Goal: Task Accomplishment & Management: Use online tool/utility

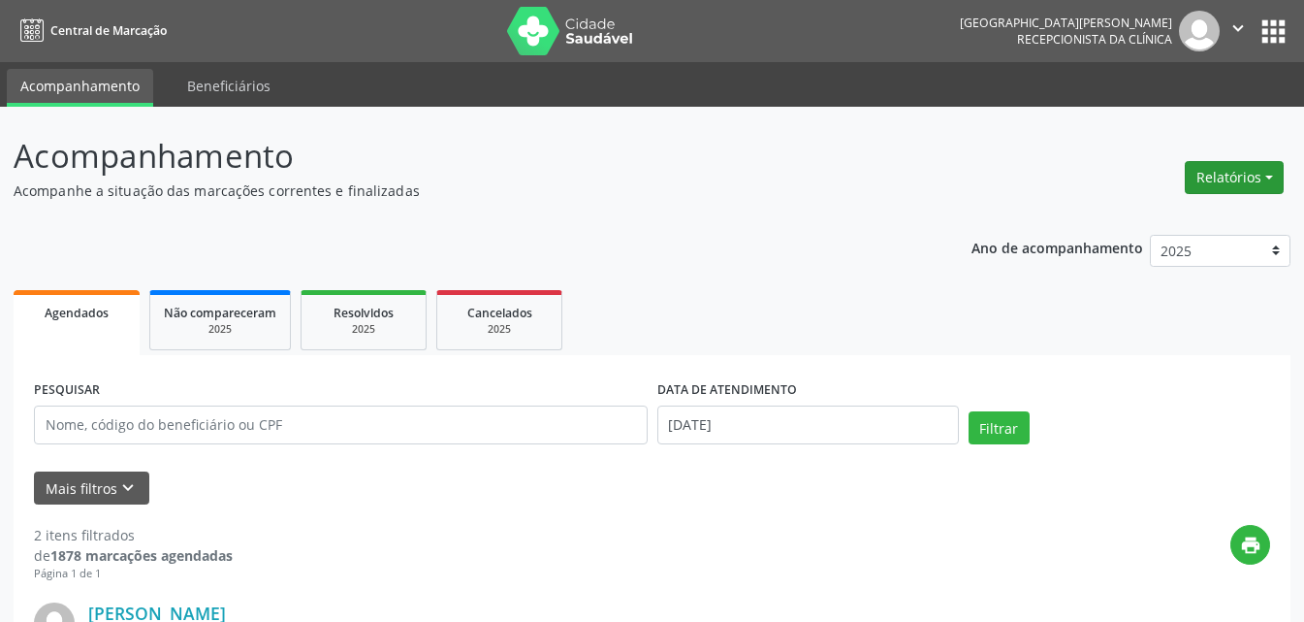
click at [1233, 181] on button "Relatórios" at bounding box center [1234, 177] width 99 height 33
click at [1132, 214] on link "Agendamentos" at bounding box center [1180, 219] width 208 height 27
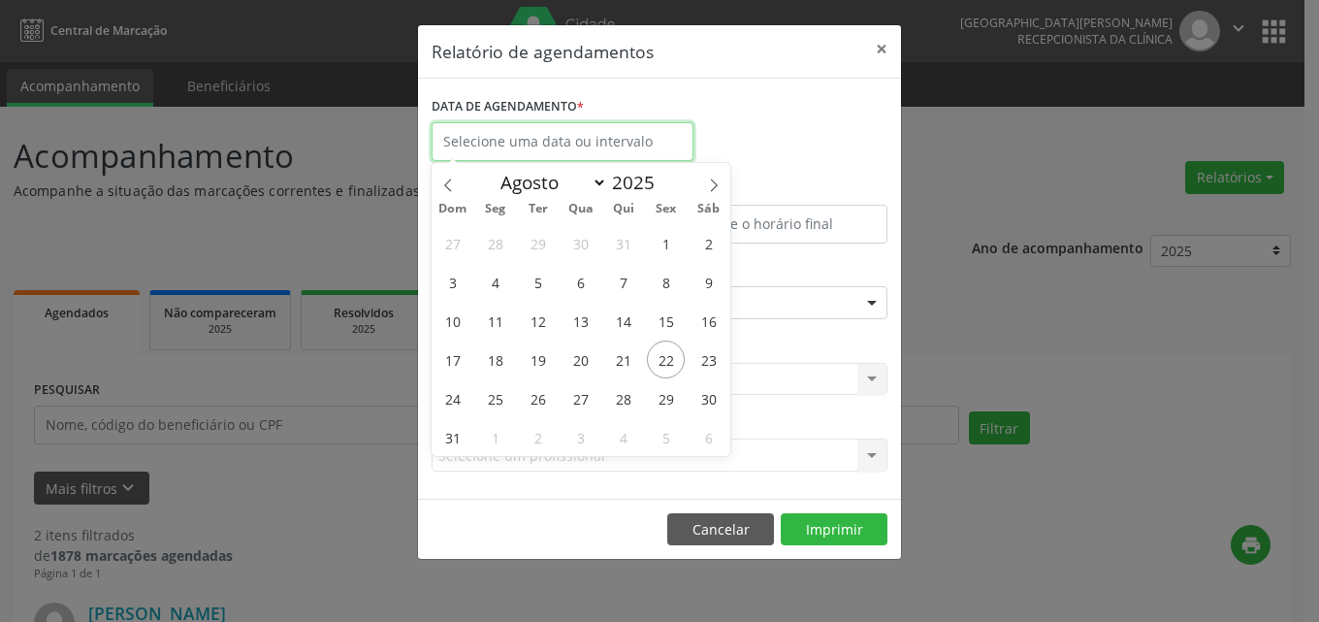
click at [538, 137] on input "text" at bounding box center [563, 141] width 262 height 39
click at [661, 351] on span "22" at bounding box center [666, 359] width 38 height 38
type input "[DATE]"
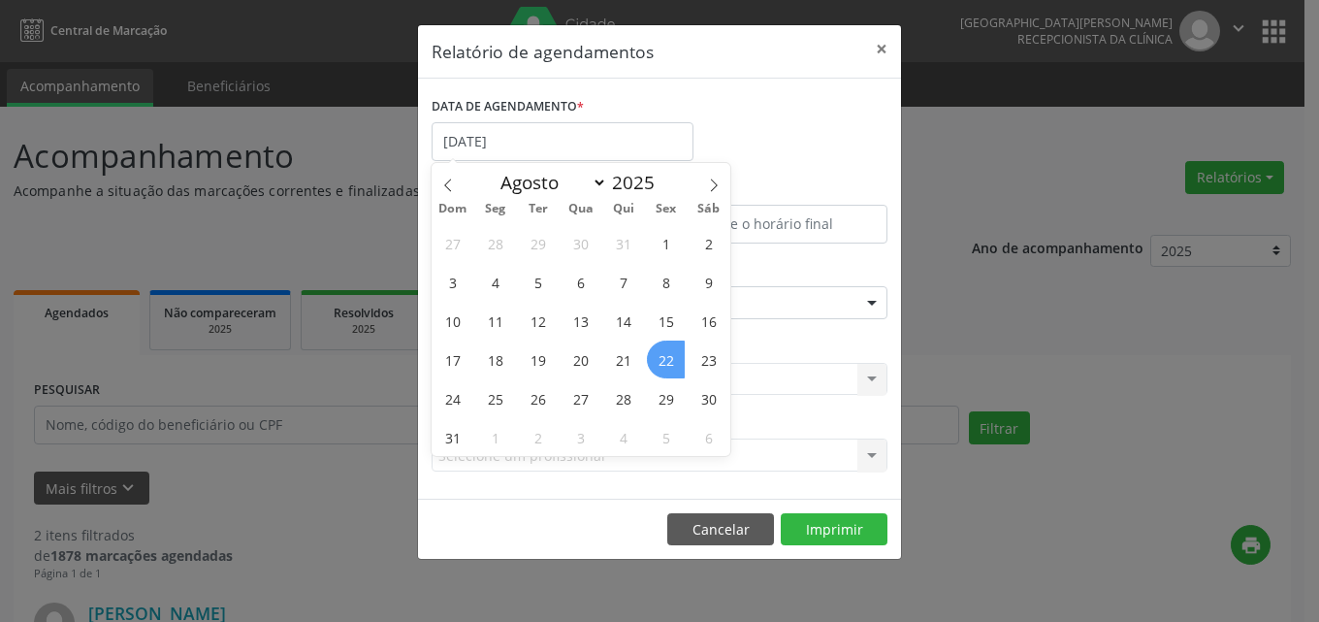
click at [662, 349] on span "22" at bounding box center [666, 359] width 38 height 38
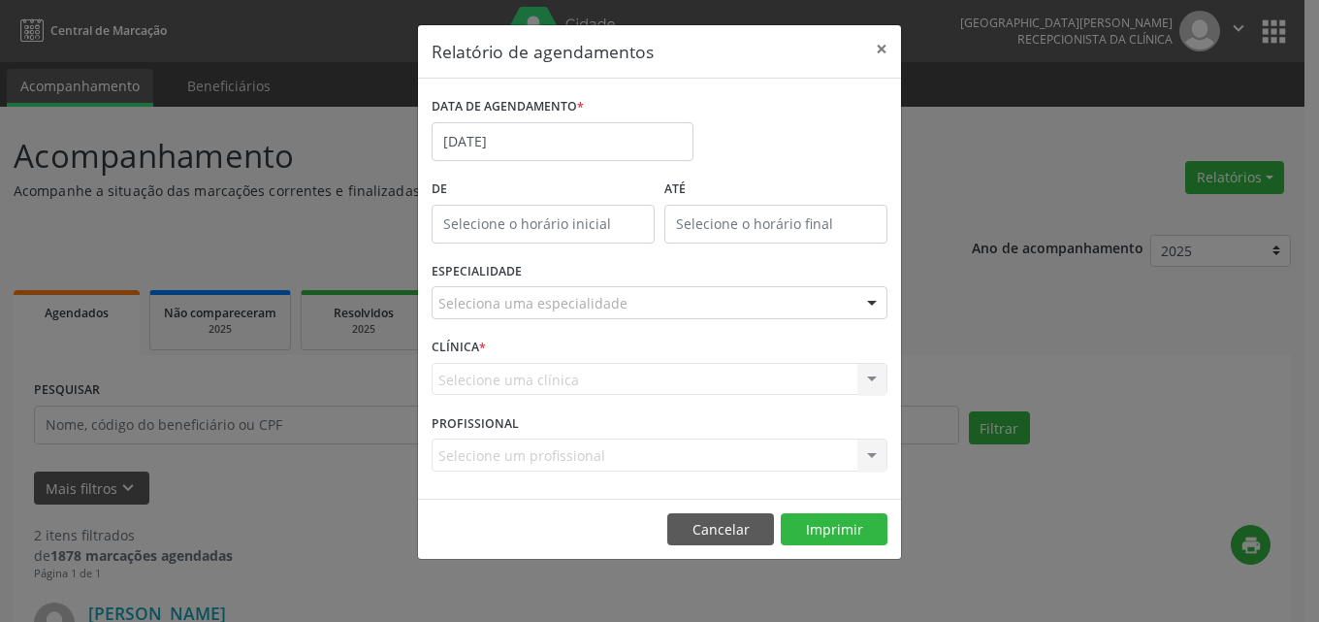
type input "12:00"
click at [500, 228] on input "12:00" at bounding box center [543, 224] width 223 height 39
click at [505, 326] on div "ESPECIALIDADE Seleciona uma especialidade Todas as especialidades Alergologia A…" at bounding box center [659, 295] width 465 height 76
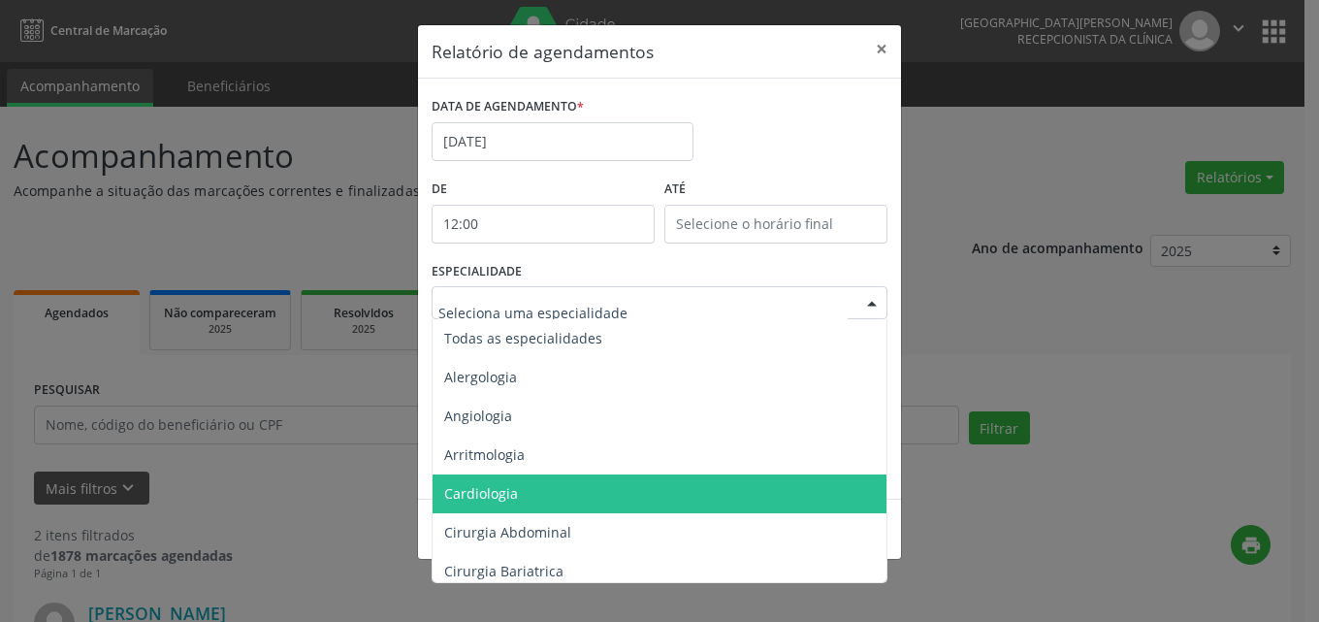
click at [473, 487] on span "Cardiologia" at bounding box center [481, 493] width 74 height 18
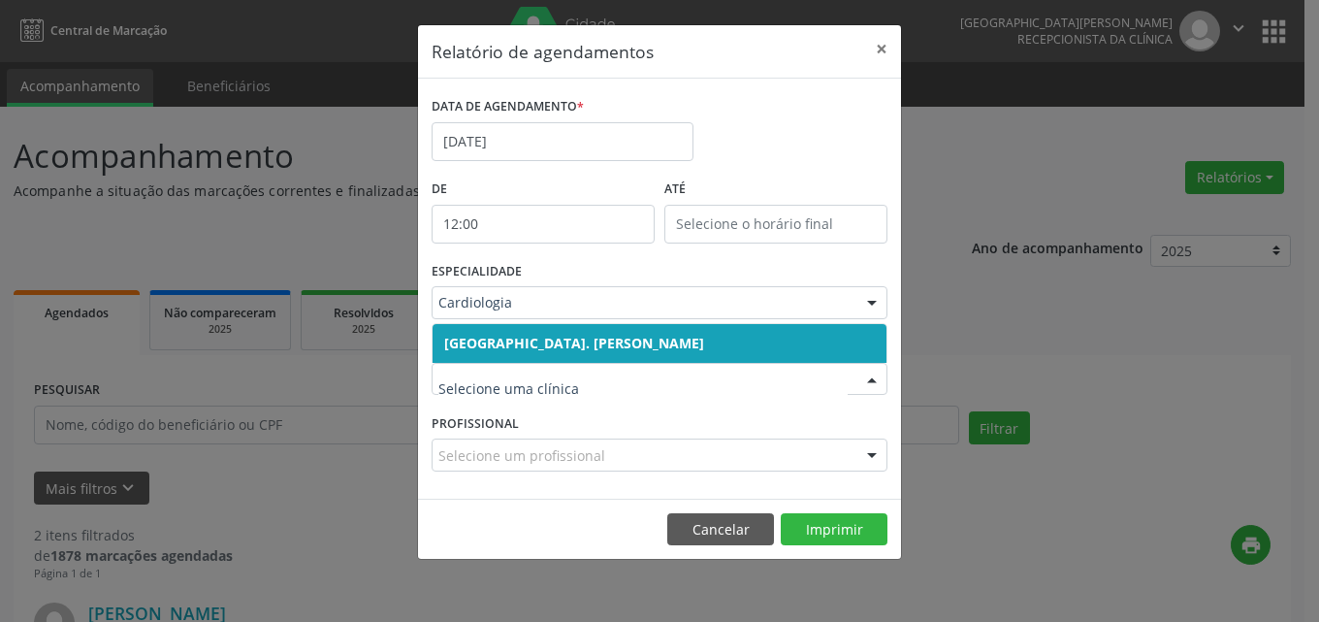
click at [496, 336] on span "[GEOGRAPHIC_DATA]. [PERSON_NAME]" at bounding box center [574, 343] width 260 height 18
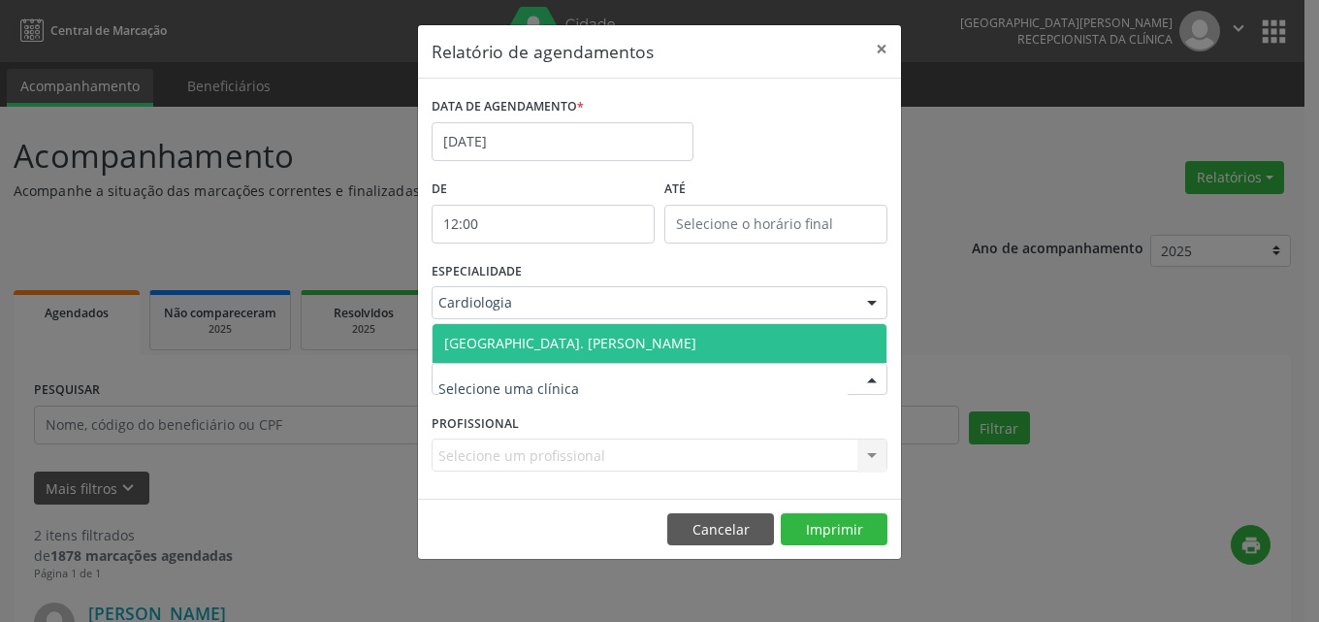
click at [507, 337] on span "[GEOGRAPHIC_DATA]. [PERSON_NAME]" at bounding box center [570, 343] width 252 height 18
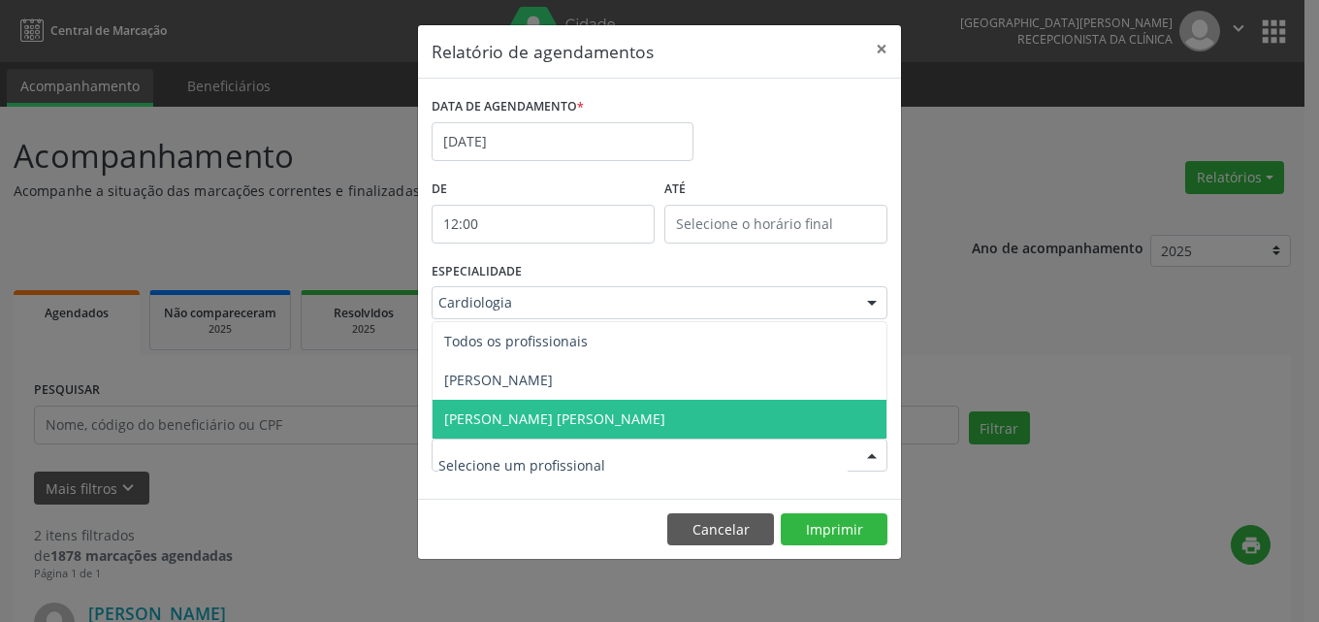
click at [504, 416] on span "[PERSON_NAME] [PERSON_NAME]" at bounding box center [554, 418] width 221 height 18
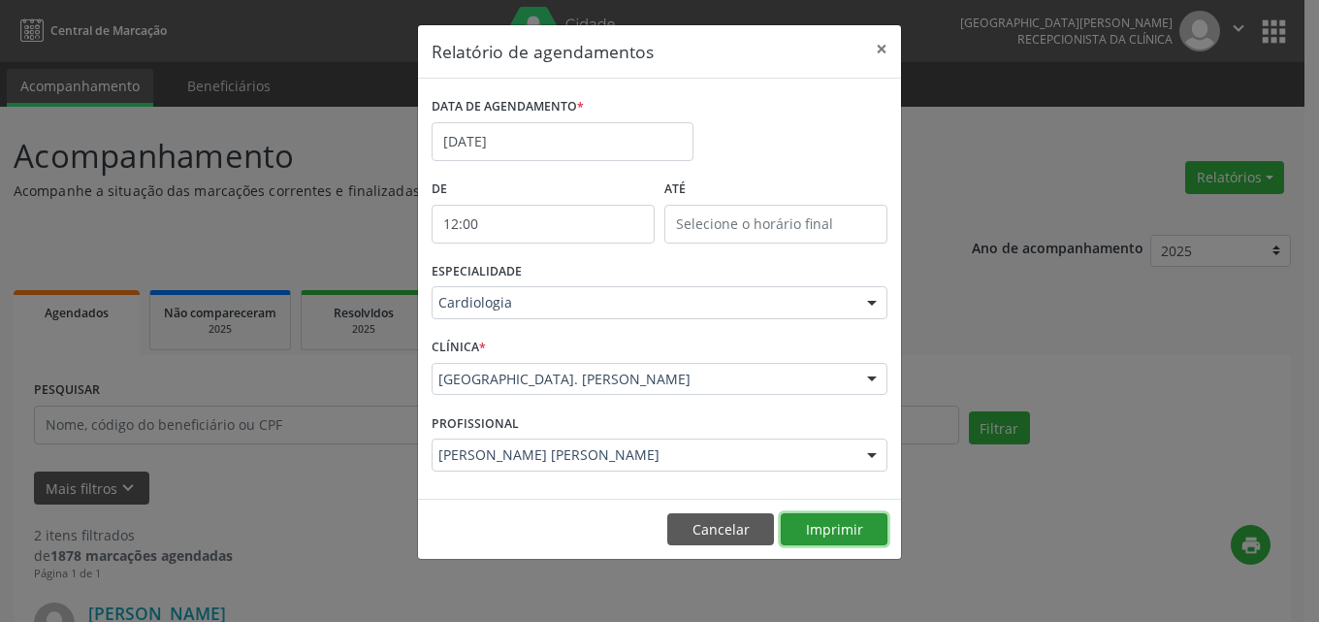
click at [834, 529] on button "Imprimir" at bounding box center [834, 529] width 107 height 33
